Goal: Obtain resource: Download file/media

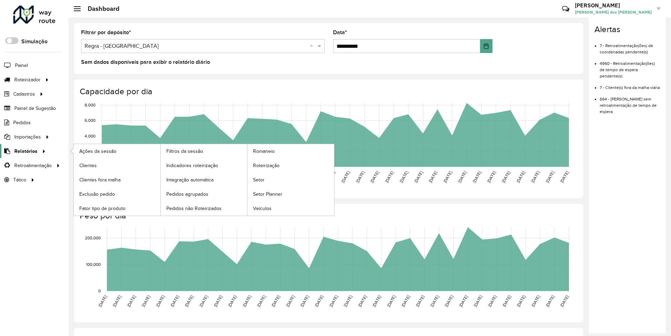
click at [24, 151] on span "Relatórios" at bounding box center [25, 151] width 23 height 7
click at [88, 165] on span "Clientes" at bounding box center [88, 165] width 19 height 7
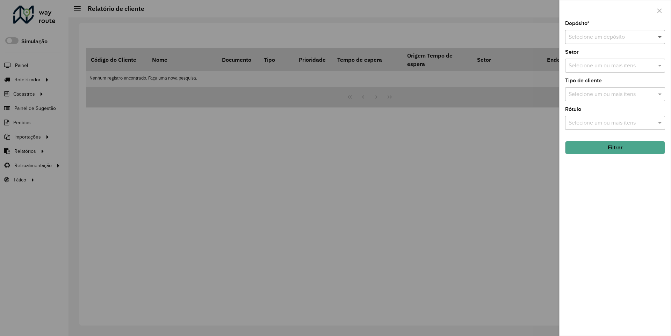
click at [660, 37] on span at bounding box center [660, 37] width 9 height 8
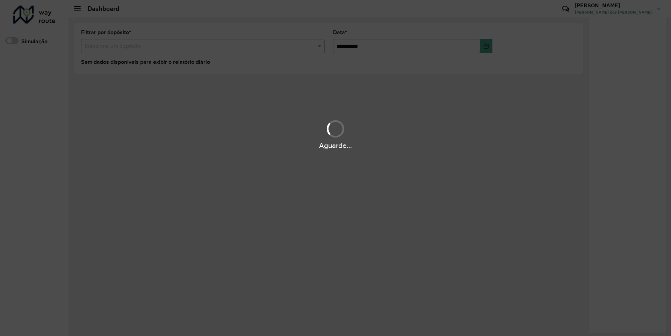
click at [24, 151] on div "Aguarde..." at bounding box center [335, 145] width 671 height 11
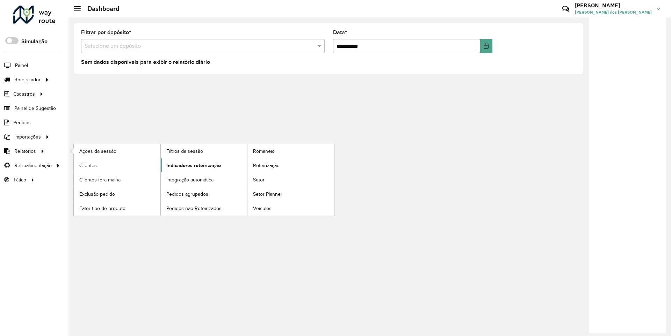
click at [191, 165] on span "Indicadores roteirização" at bounding box center [193, 165] width 54 height 7
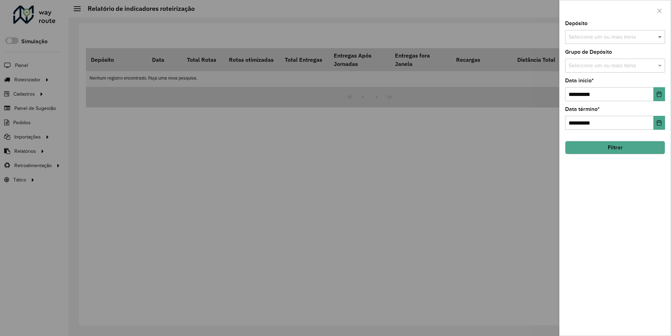
click at [660, 37] on span at bounding box center [660, 37] width 9 height 8
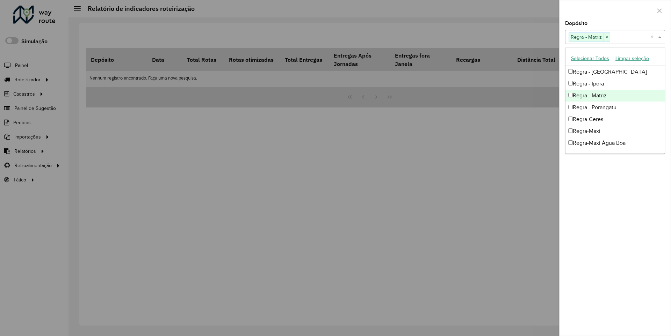
click at [614, 10] on div at bounding box center [614, 10] width 111 height 21
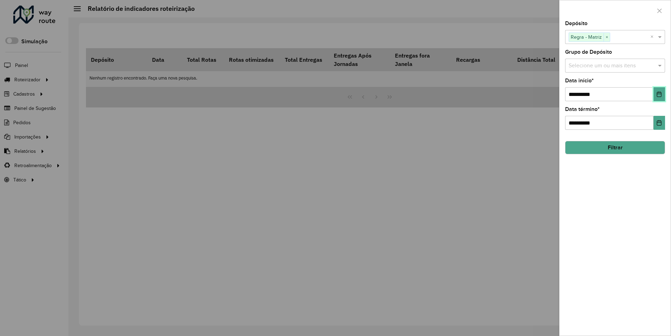
click at [659, 94] on icon "Choose Date" at bounding box center [659, 95] width 5 height 6
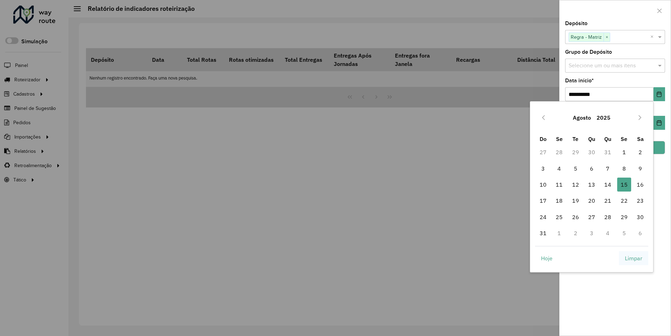
click at [633, 258] on span "Limpar" at bounding box center [633, 258] width 17 height 8
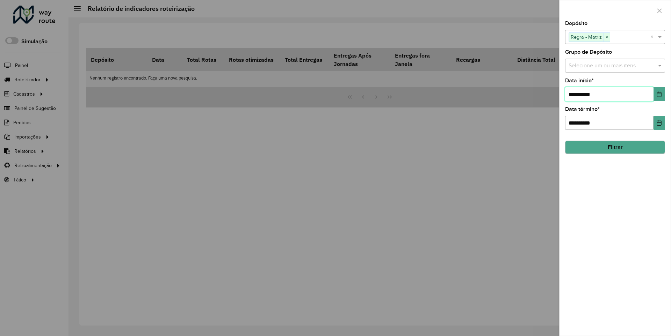
type input "**********"
click at [614, 147] on button "Filtrar" at bounding box center [615, 147] width 100 height 13
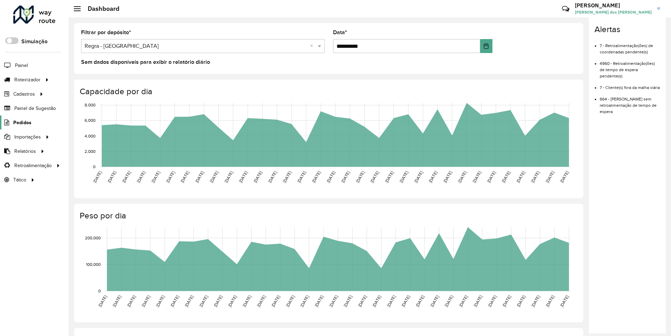
click at [22, 122] on span "Pedidos" at bounding box center [22, 122] width 18 height 7
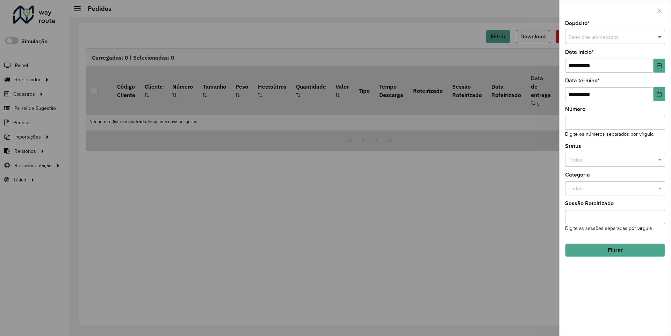
click at [660, 37] on span at bounding box center [660, 38] width 9 height 8
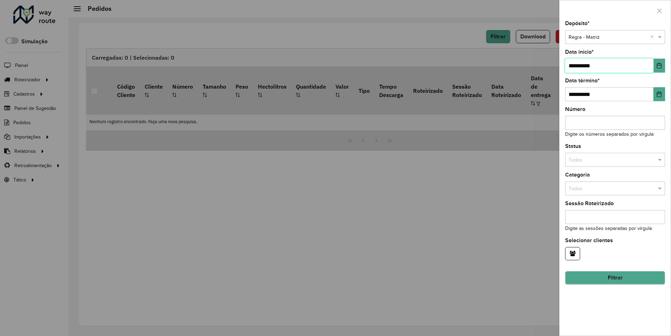
type input "**********"
click at [614, 278] on button "Filtrar" at bounding box center [615, 278] width 100 height 13
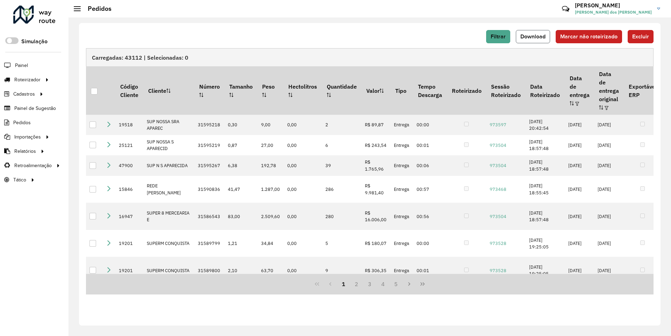
click at [533, 36] on span "Download" at bounding box center [532, 37] width 25 height 6
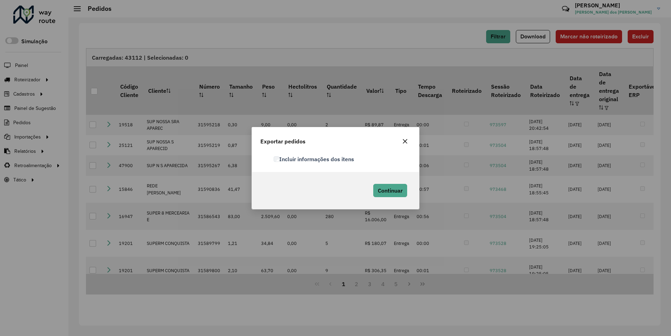
click at [314, 159] on label "Incluir informações dos itens" at bounding box center [314, 159] width 80 height 8
click at [389, 190] on span "Continuar" at bounding box center [390, 190] width 25 height 7
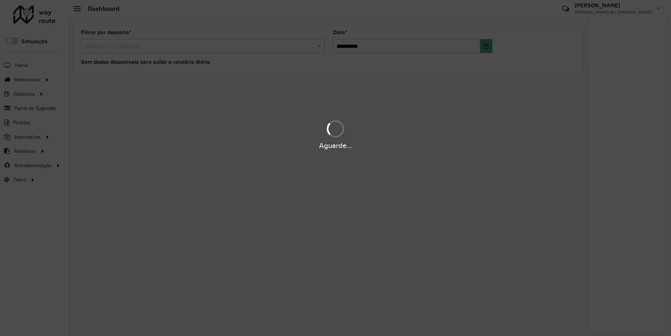
click at [24, 151] on div "Aguarde..." at bounding box center [335, 145] width 671 height 11
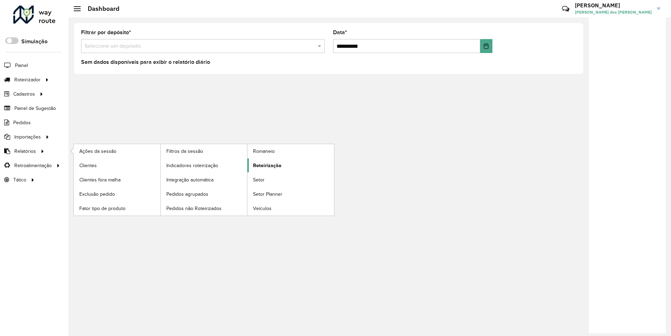
click at [266, 165] on span "Roteirização" at bounding box center [267, 165] width 28 height 7
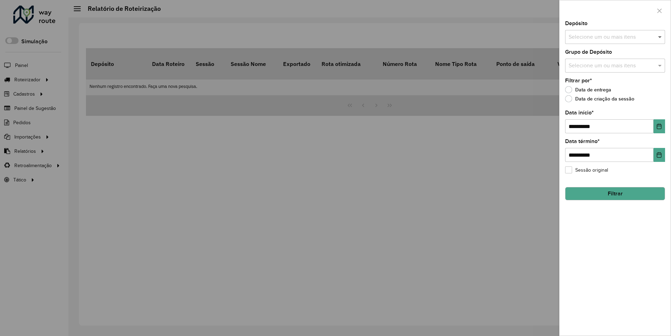
click at [660, 37] on span at bounding box center [660, 37] width 9 height 8
click at [659, 126] on icon "Choose Date" at bounding box center [659, 127] width 5 height 6
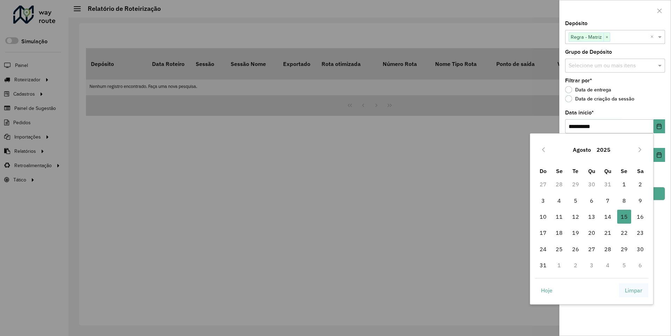
click at [633, 290] on span "Limpar" at bounding box center [633, 290] width 17 height 8
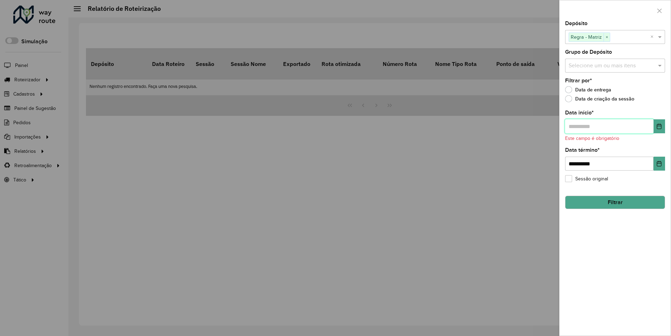
click at [609, 126] on input "text" at bounding box center [609, 126] width 88 height 14
type input "**********"
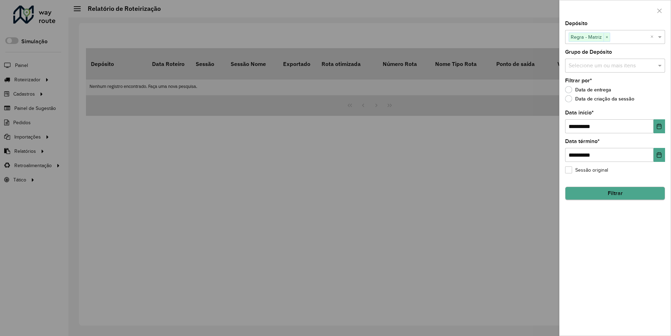
click at [614, 194] on button "Filtrar" at bounding box center [615, 193] width 100 height 13
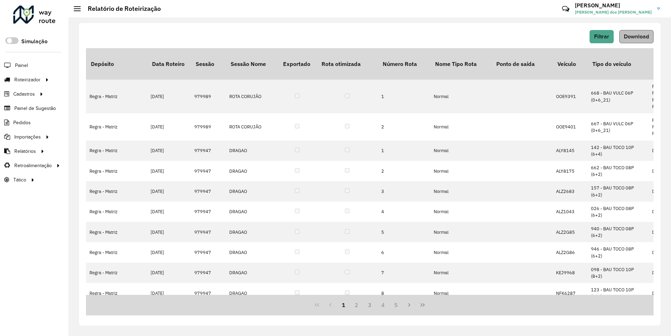
click at [635, 36] on span "Download" at bounding box center [636, 37] width 25 height 6
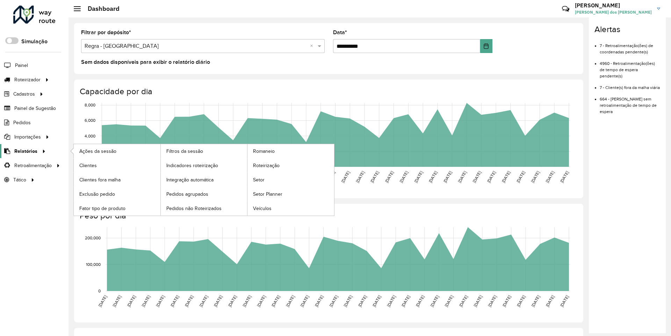
click at [24, 151] on span "Relatórios" at bounding box center [25, 151] width 23 height 7
click at [88, 165] on span "Clientes" at bounding box center [88, 165] width 19 height 7
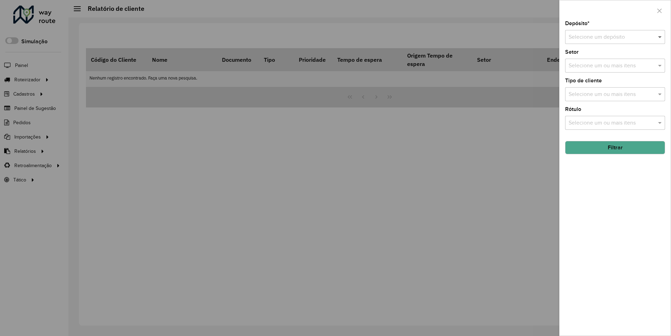
click at [660, 37] on span at bounding box center [660, 37] width 9 height 8
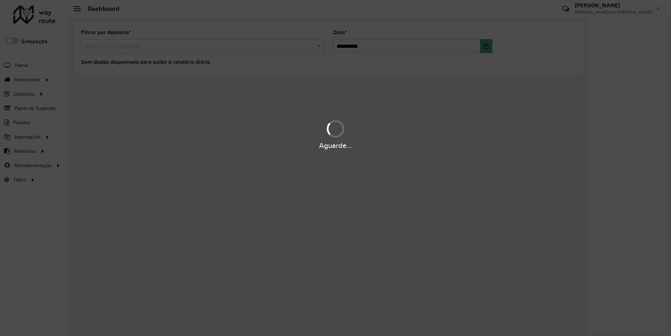
click at [24, 151] on div "Aguarde..." at bounding box center [335, 145] width 671 height 11
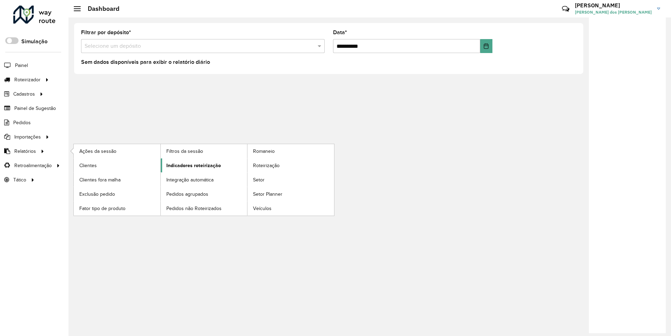
click at [191, 165] on span "Indicadores roteirização" at bounding box center [193, 165] width 54 height 7
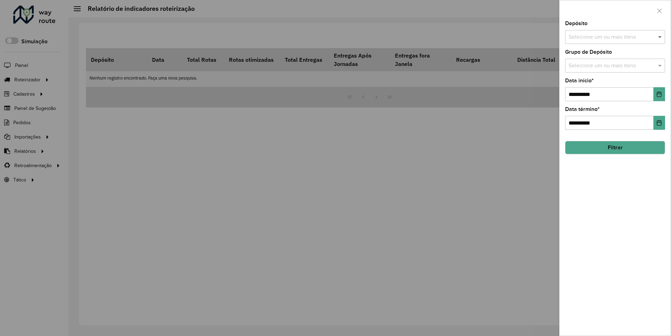
click at [660, 37] on span at bounding box center [660, 37] width 9 height 8
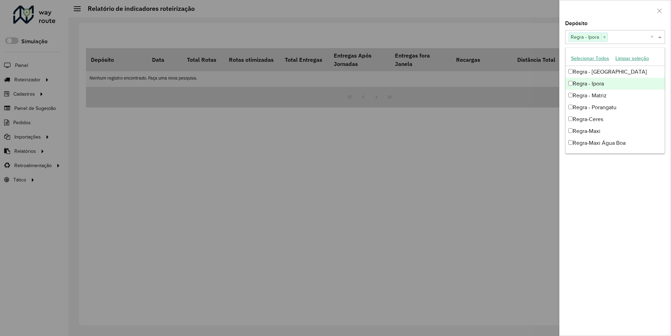
click at [614, 10] on div at bounding box center [614, 10] width 111 height 21
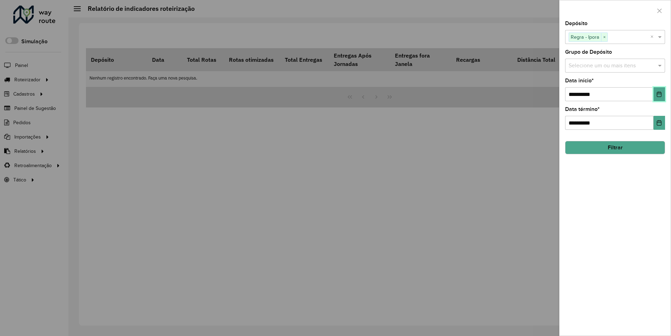
click at [659, 94] on icon "Choose Date" at bounding box center [659, 95] width 5 height 6
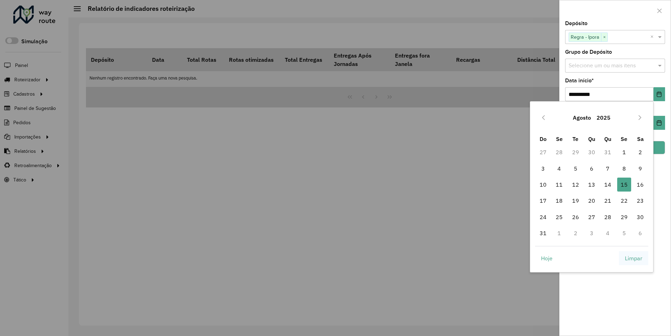
click at [633, 258] on span "Limpar" at bounding box center [633, 258] width 17 height 8
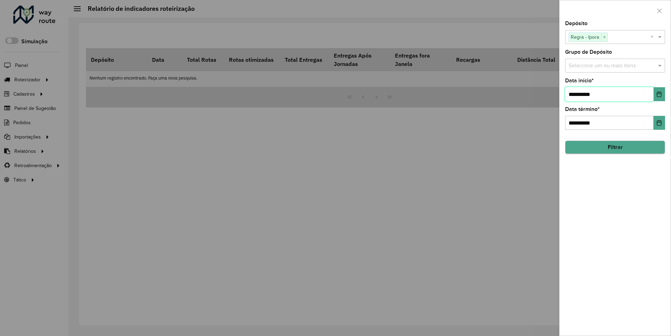
type input "**********"
click at [614, 147] on button "Filtrar" at bounding box center [615, 147] width 100 height 13
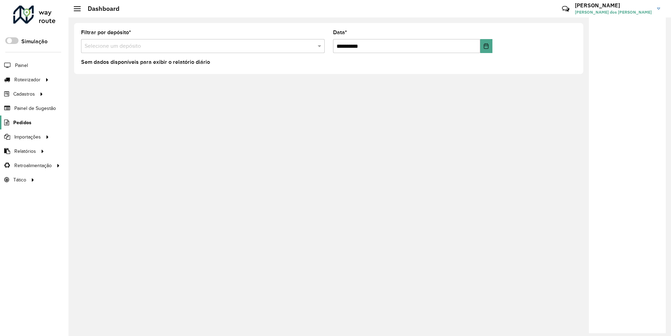
click at [22, 122] on span "Pedidos" at bounding box center [22, 122] width 18 height 7
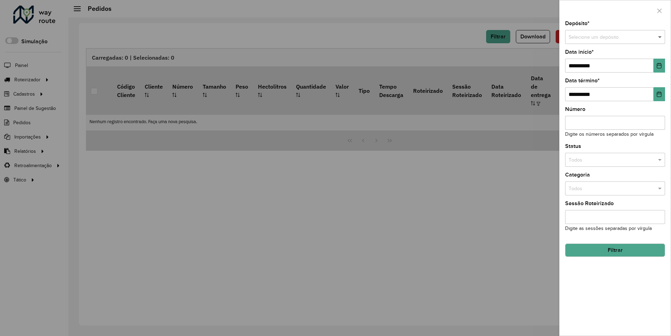
click at [660, 37] on span at bounding box center [660, 38] width 9 height 8
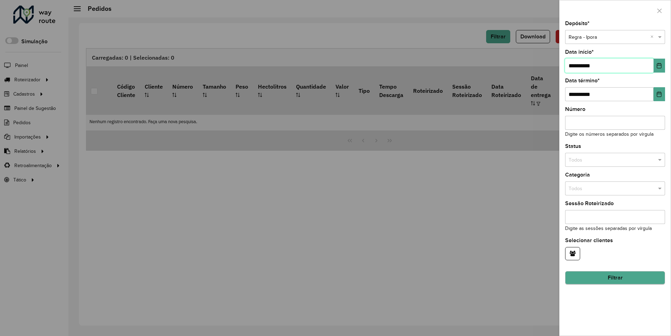
type input "**********"
click at [614, 278] on button "Filtrar" at bounding box center [615, 278] width 100 height 13
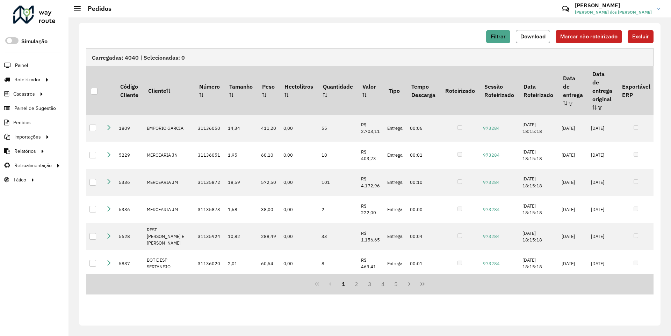
click at [533, 36] on span "Download" at bounding box center [532, 37] width 25 height 6
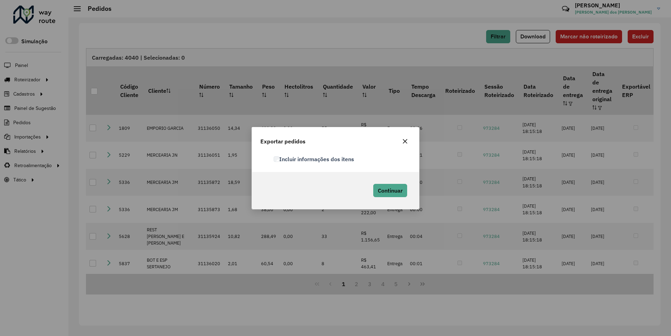
click at [314, 159] on label "Incluir informações dos itens" at bounding box center [314, 159] width 80 height 8
click at [389, 190] on span "Continuar" at bounding box center [390, 190] width 25 height 7
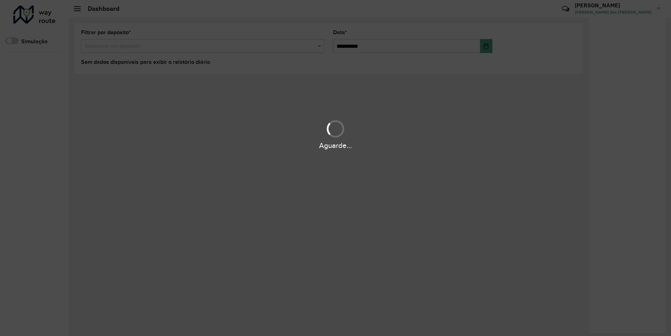
click at [24, 151] on div "Aguarde..." at bounding box center [335, 145] width 671 height 11
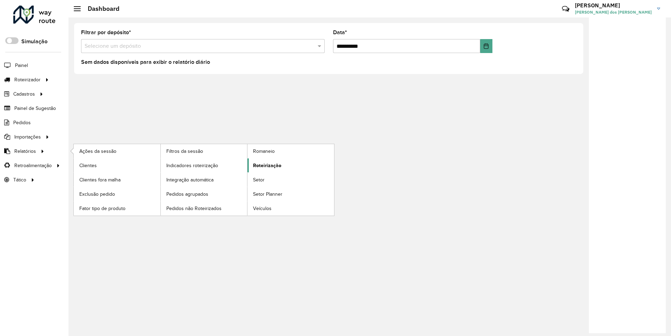
click at [266, 165] on span "Roteirização" at bounding box center [267, 165] width 28 height 7
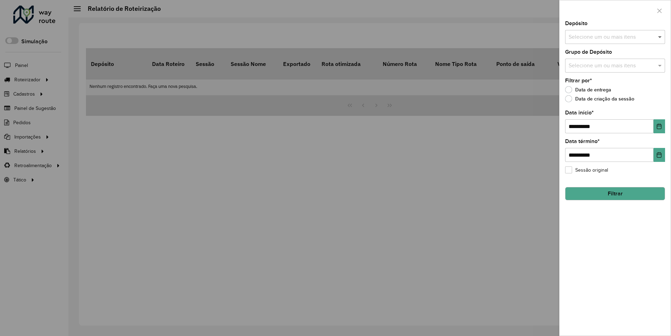
click at [660, 37] on span at bounding box center [660, 37] width 9 height 8
click at [659, 126] on icon "Choose Date" at bounding box center [659, 127] width 5 height 6
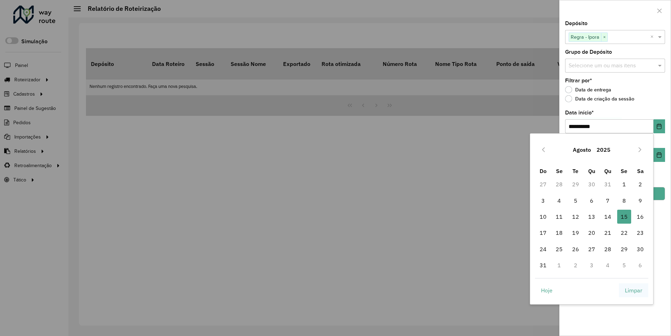
click at [633, 290] on span "Limpar" at bounding box center [633, 290] width 17 height 8
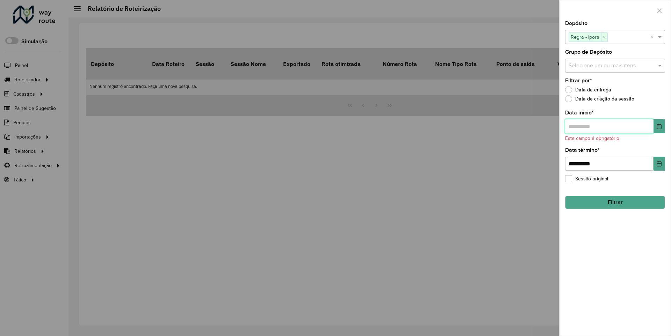
click at [609, 126] on input "text" at bounding box center [609, 126] width 88 height 14
type input "**********"
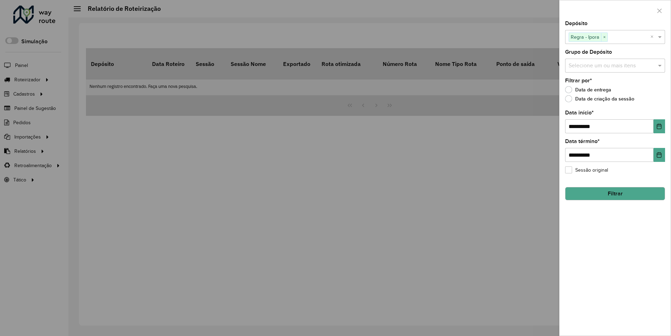
click at [614, 194] on button "Filtrar" at bounding box center [615, 193] width 100 height 13
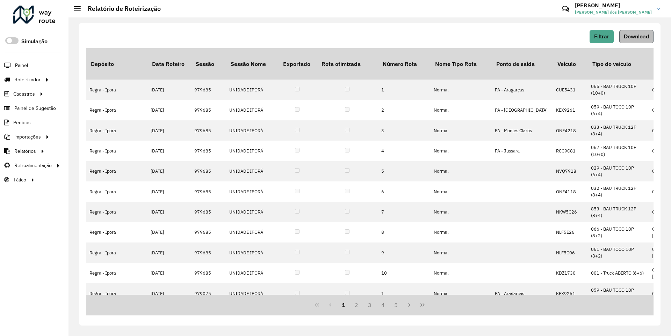
click at [635, 36] on span "Download" at bounding box center [636, 37] width 25 height 6
